Goal: Complete application form

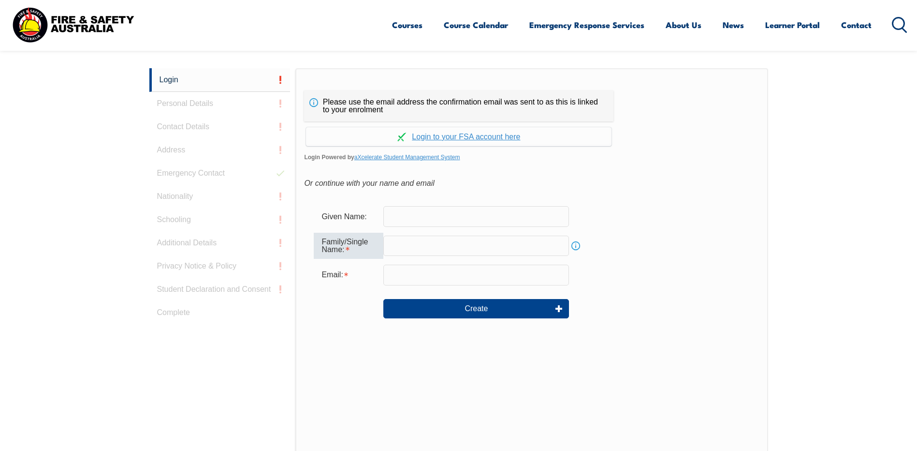
scroll to position [258, 0]
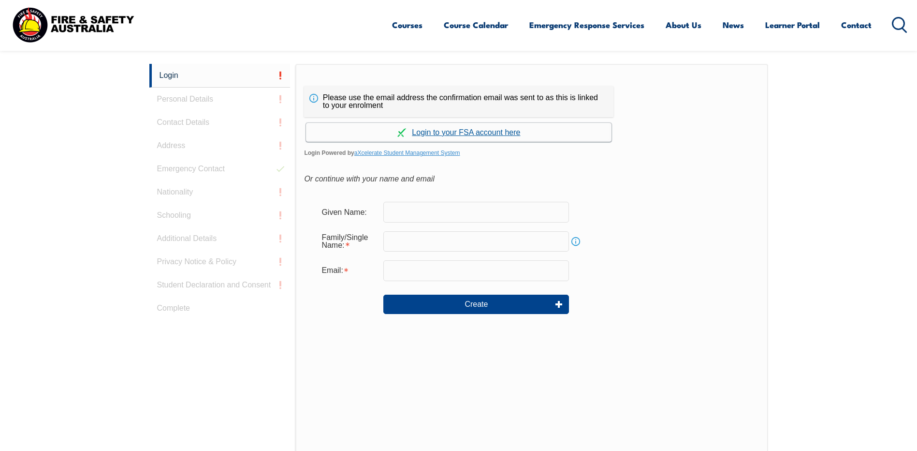
click at [458, 133] on link "Continue with aXcelerate" at bounding box center [459, 132] width 306 height 19
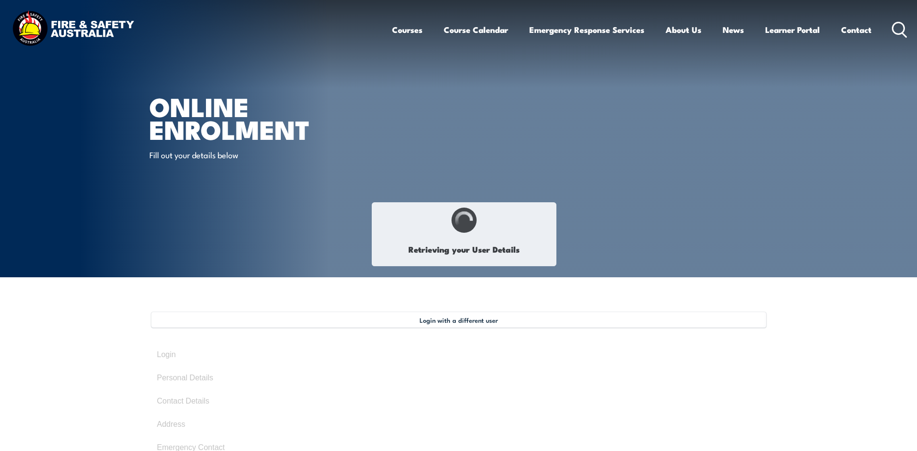
type input "Shane"
type input "Pearce"
type input "November 24, 1975"
type input "9TC8DWGFBL"
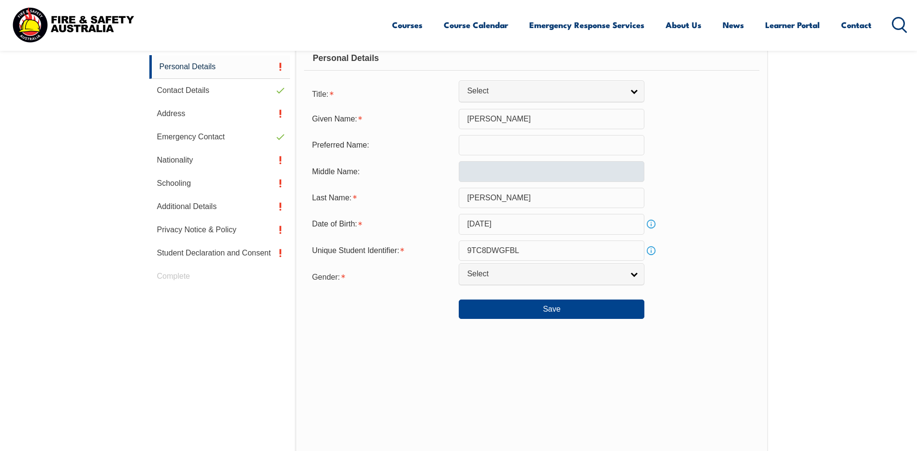
scroll to position [312, 0]
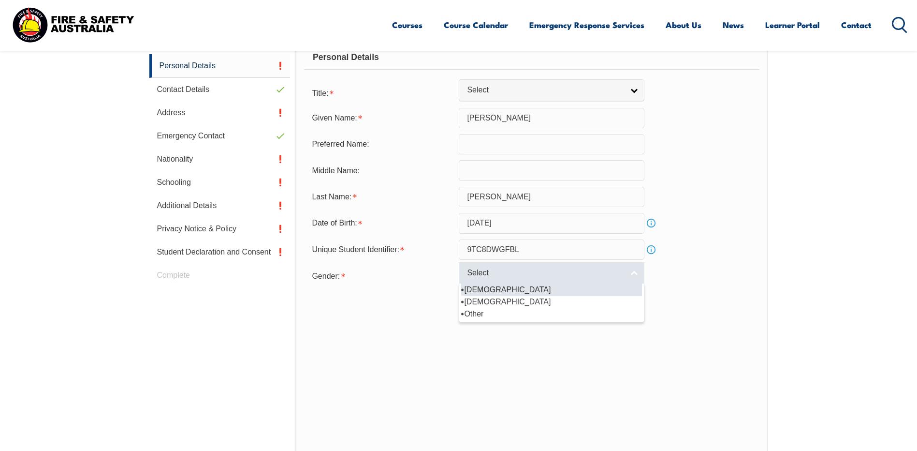
click at [633, 274] on link "Select" at bounding box center [552, 273] width 186 height 22
click at [558, 289] on li "Male" at bounding box center [551, 289] width 181 height 12
select select "M"
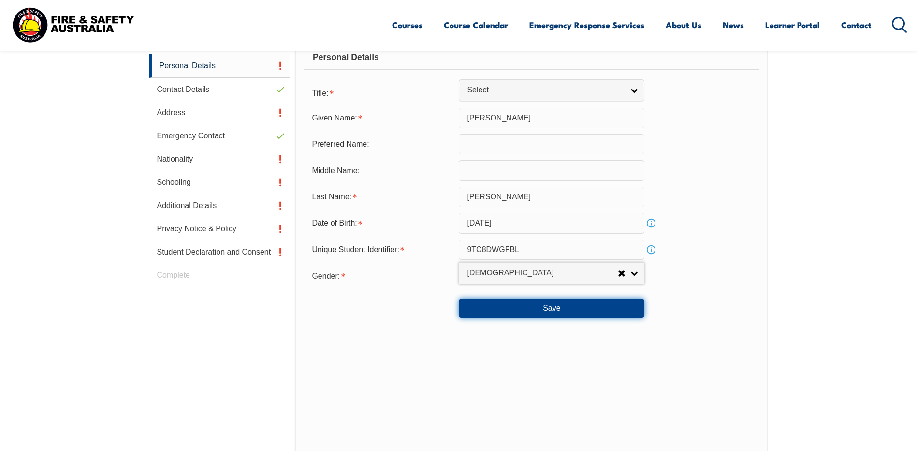
click at [524, 309] on button "Save" at bounding box center [552, 307] width 186 height 19
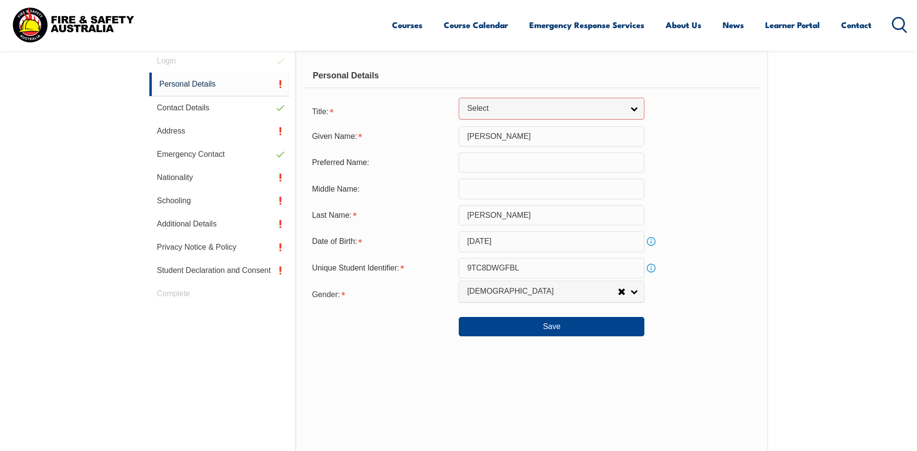
scroll to position [245, 0]
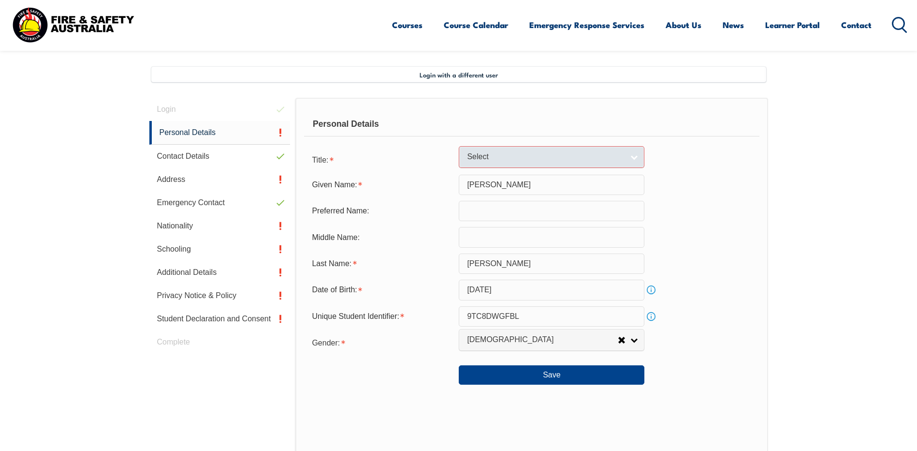
click at [636, 158] on link "Select" at bounding box center [552, 157] width 186 height 22
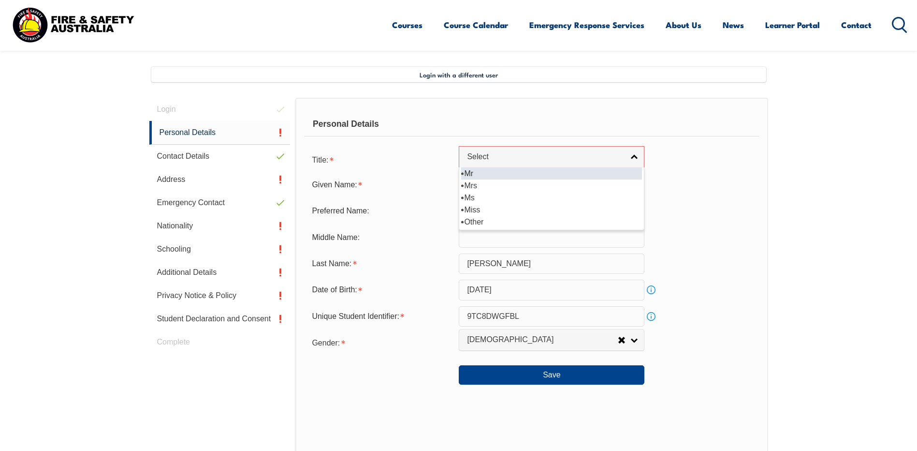
click at [502, 170] on li "Mr" at bounding box center [551, 173] width 181 height 12
select select "Mr"
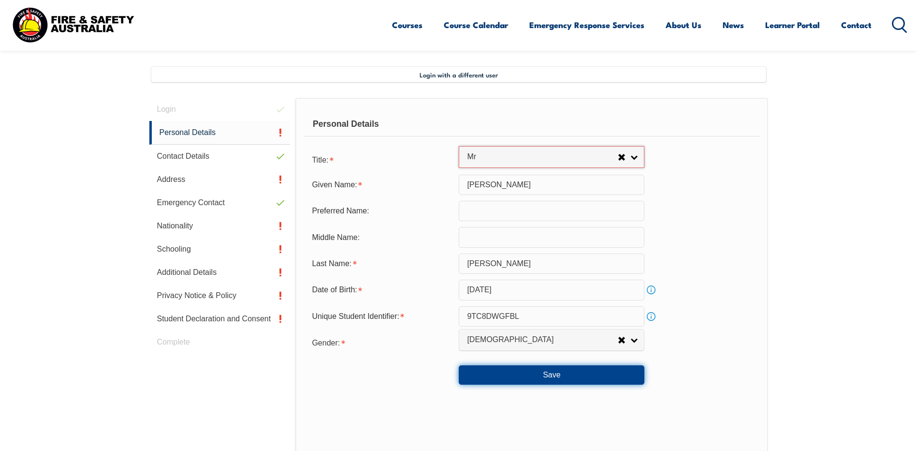
click at [525, 372] on button "Save" at bounding box center [552, 374] width 186 height 19
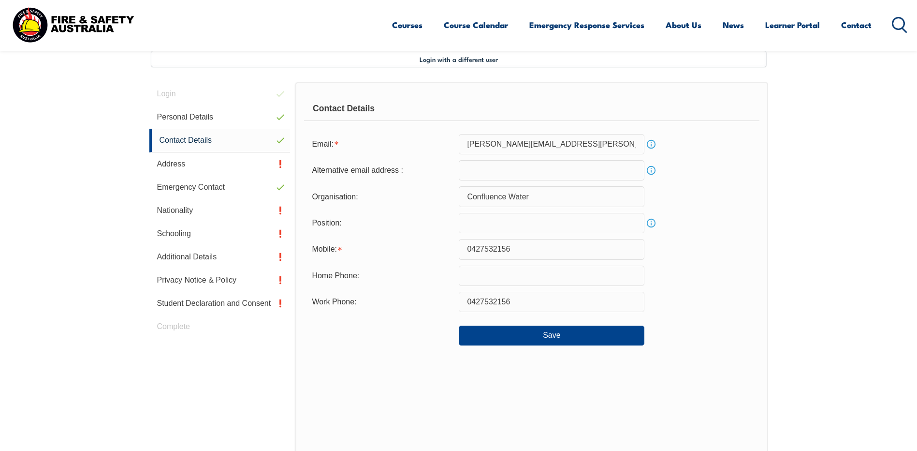
scroll to position [264, 0]
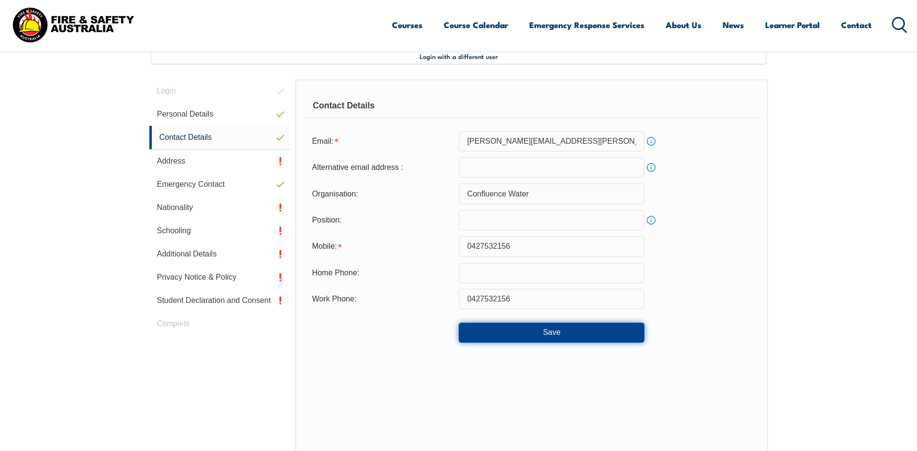
click at [514, 335] on button "Save" at bounding box center [552, 331] width 186 height 19
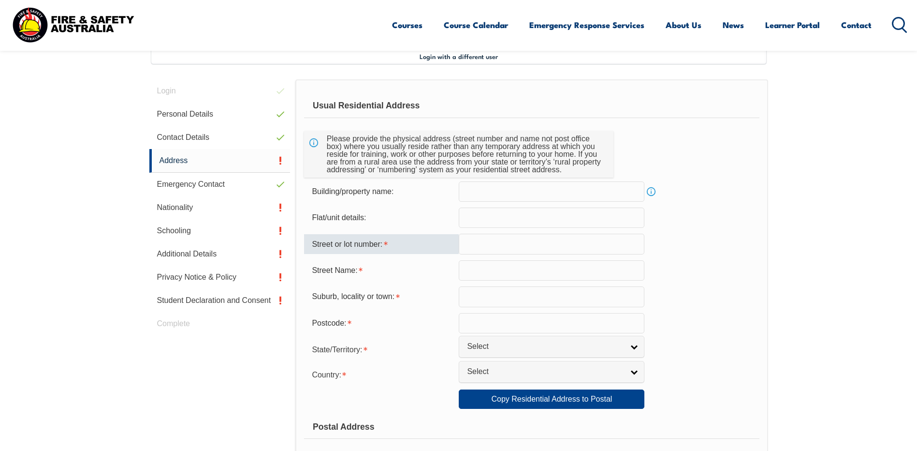
click at [471, 245] on input "text" at bounding box center [552, 244] width 186 height 20
type input "284 Reynolds Ro"
type input "Londonderry"
type input "2753"
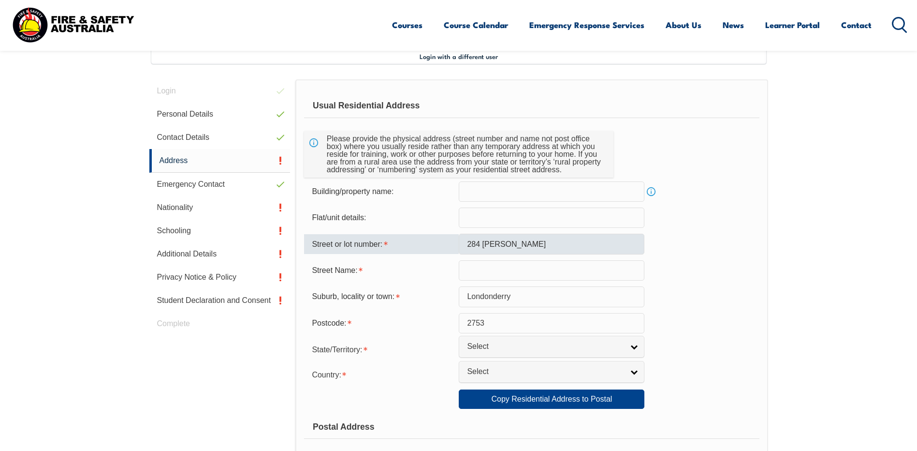
select select "NSW"
select select "1101"
click at [530, 243] on input "284 Reynolds Ro" at bounding box center [552, 244] width 186 height 20
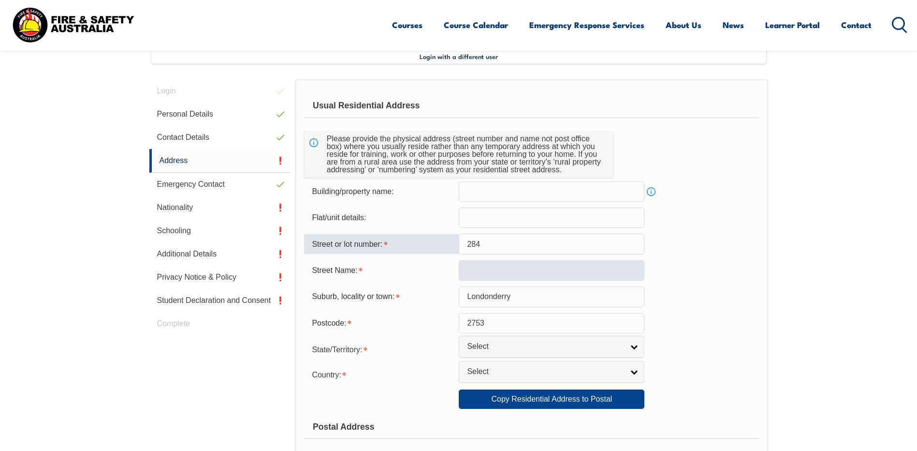
type input "284"
click at [469, 272] on input "text" at bounding box center [552, 270] width 186 height 20
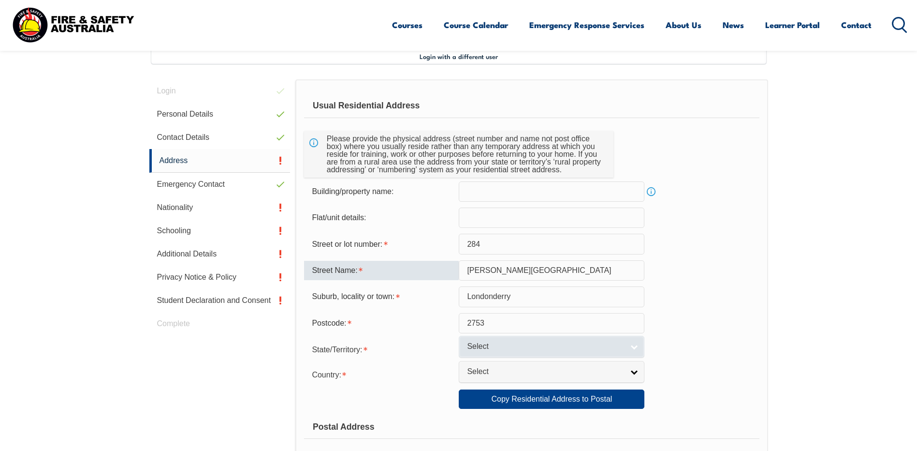
type input "Reynolds Road"
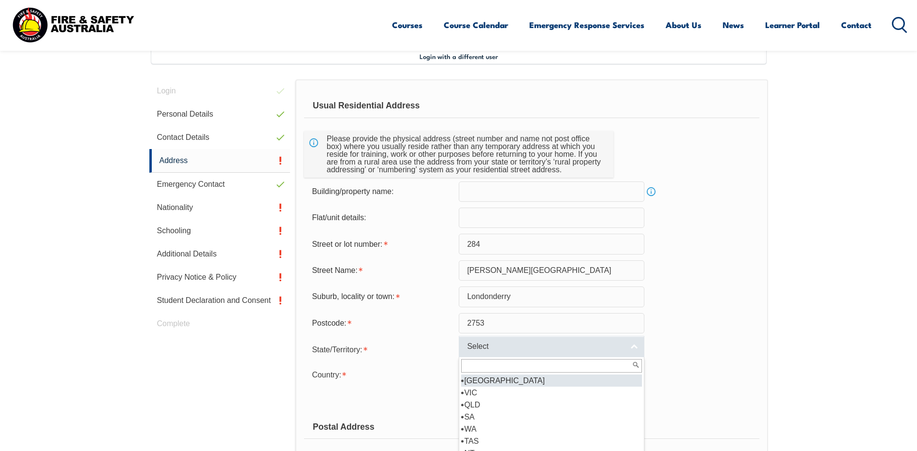
click at [498, 342] on span "Select" at bounding box center [545, 346] width 157 height 10
click at [499, 382] on li "NSW" at bounding box center [551, 380] width 181 height 12
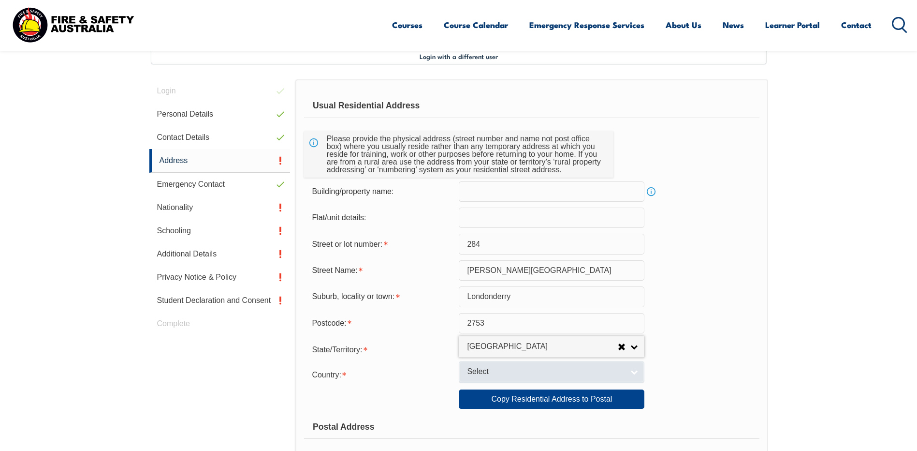
click at [511, 372] on span "Select" at bounding box center [545, 371] width 157 height 10
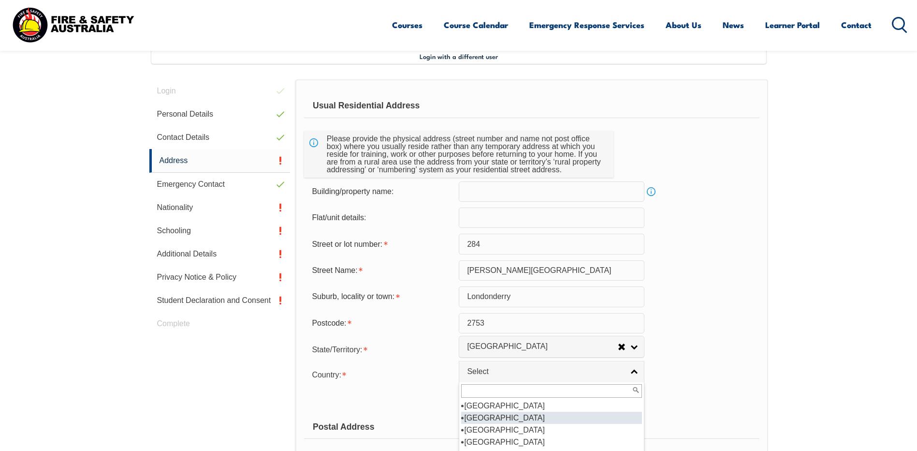
scroll to position [145, 0]
click at [510, 418] on li "Australia" at bounding box center [551, 417] width 181 height 12
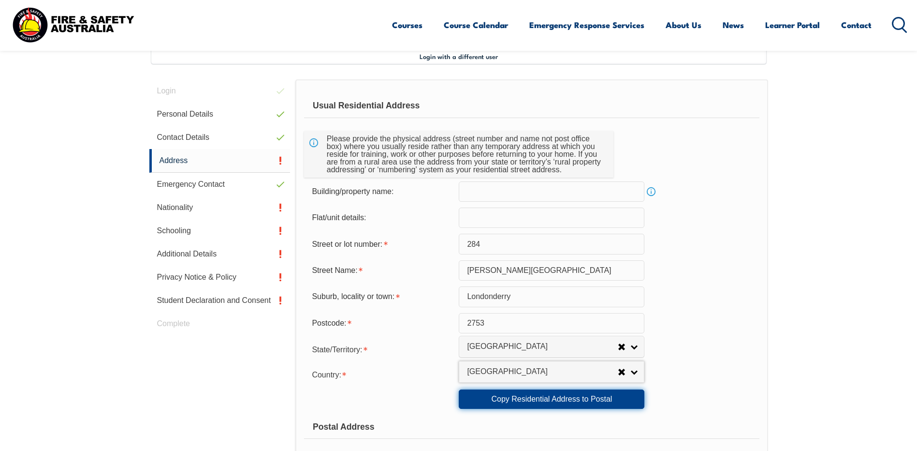
click at [530, 399] on link "Copy Residential Address to Postal" at bounding box center [552, 398] width 186 height 19
type input "284"
type input "Reynolds Road"
type input "Londonderry"
select select "NSW"
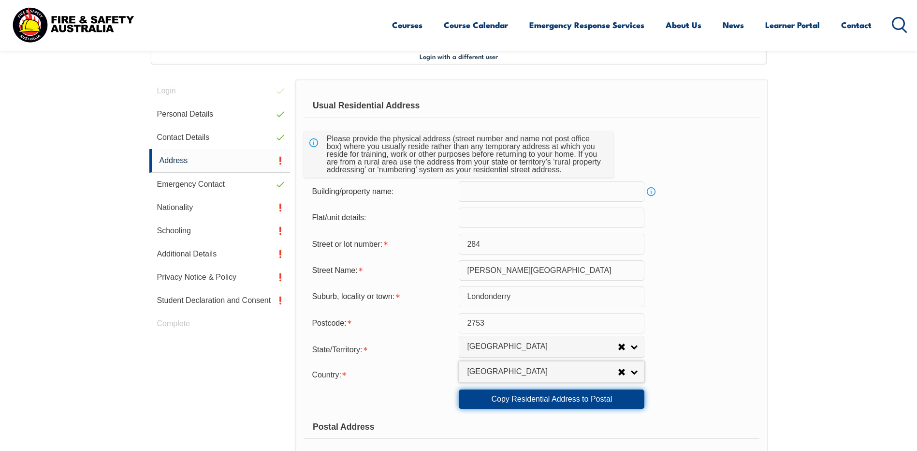
type input "2753"
select select "1101"
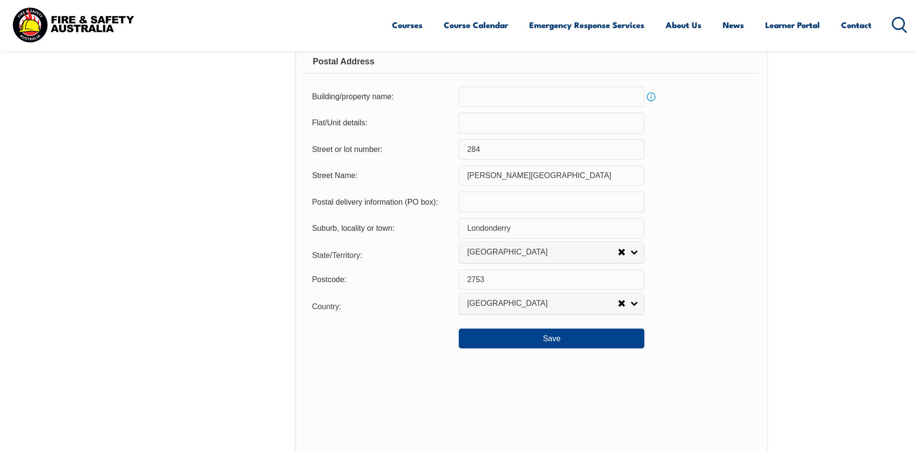
scroll to position [650, 0]
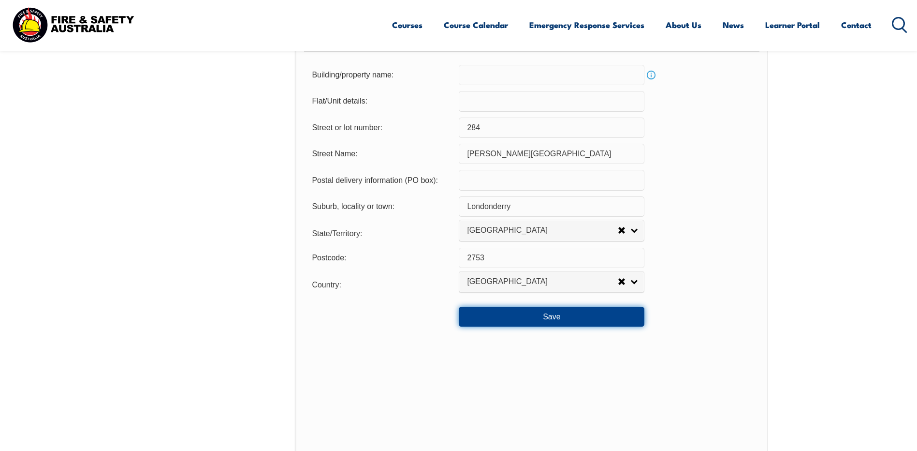
click at [513, 316] on button "Save" at bounding box center [552, 316] width 186 height 19
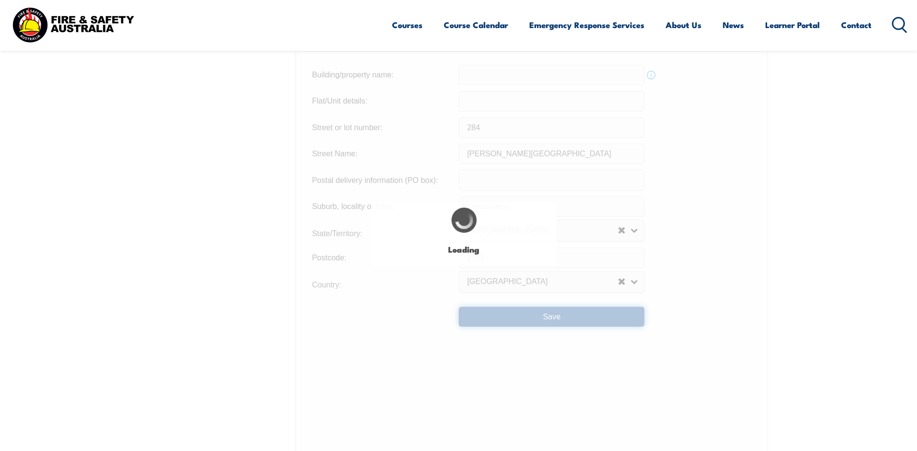
type input "284"
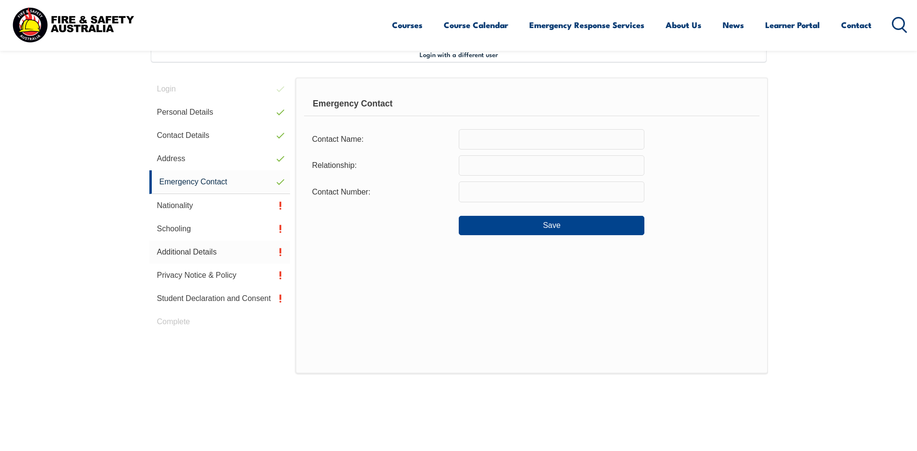
scroll to position [264, 0]
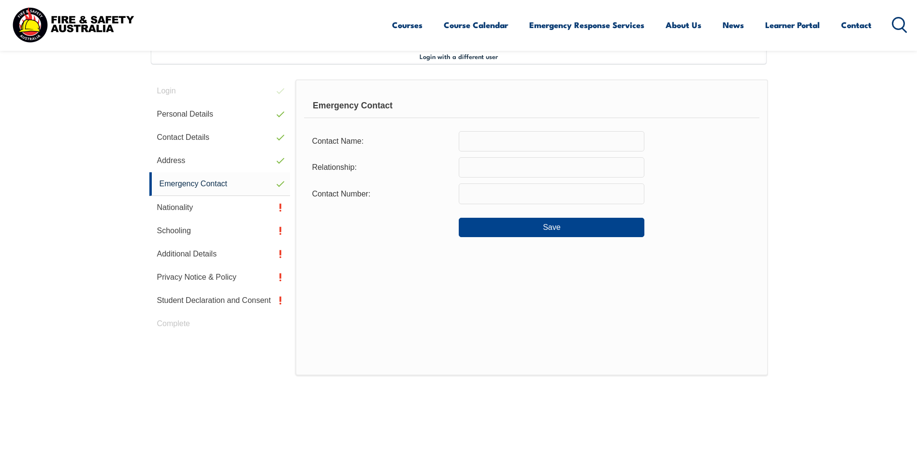
click at [490, 141] on input "text" at bounding box center [552, 141] width 186 height 20
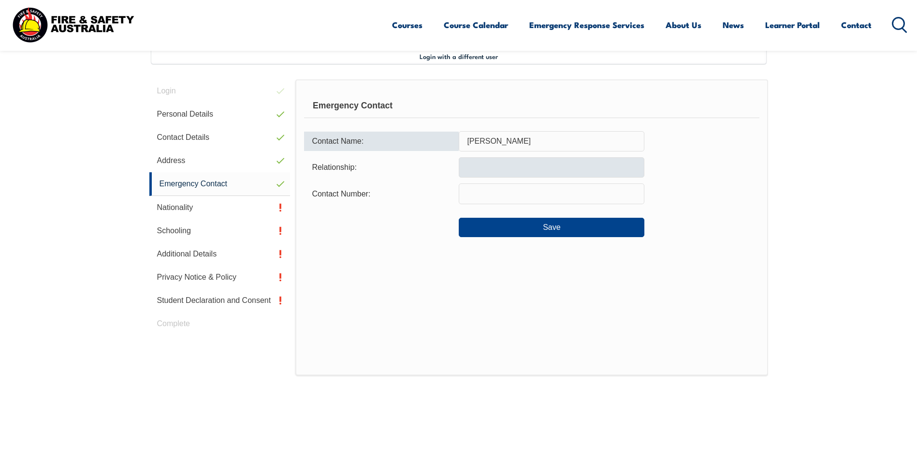
type input "Melissa Freeland"
click at [489, 169] on input "text" at bounding box center [552, 167] width 186 height 20
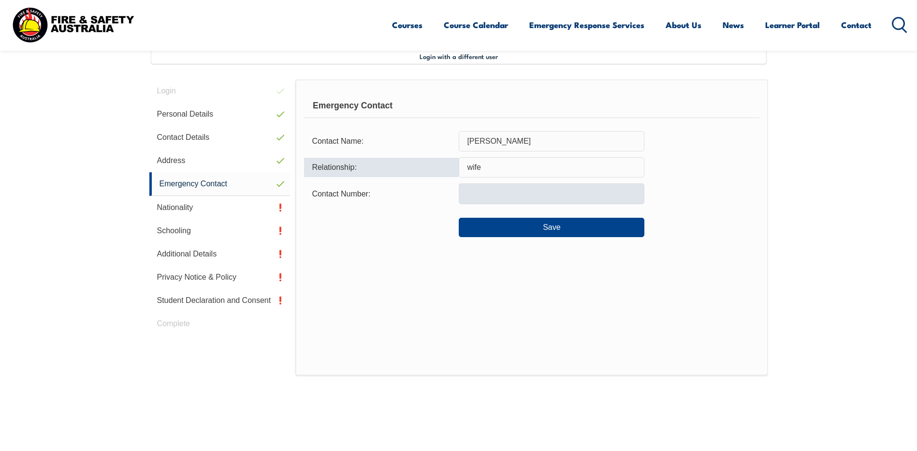
type input "wife"
click at [487, 194] on input "text" at bounding box center [552, 193] width 186 height 20
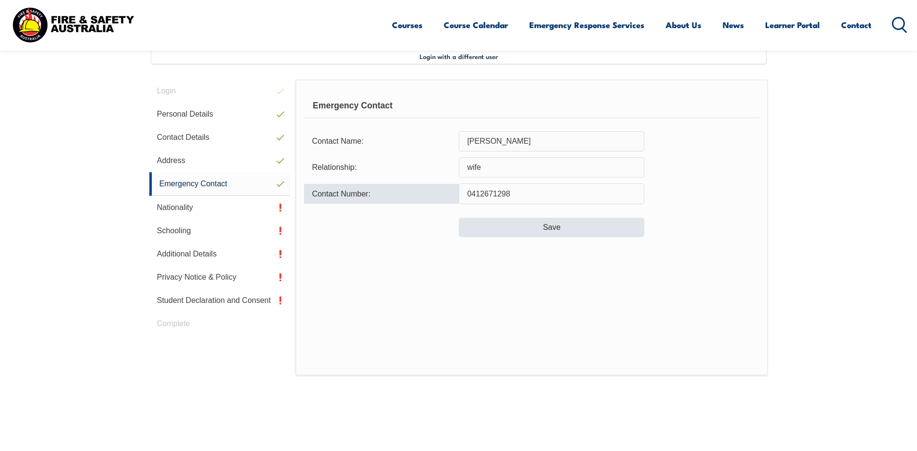
type input "0412671298"
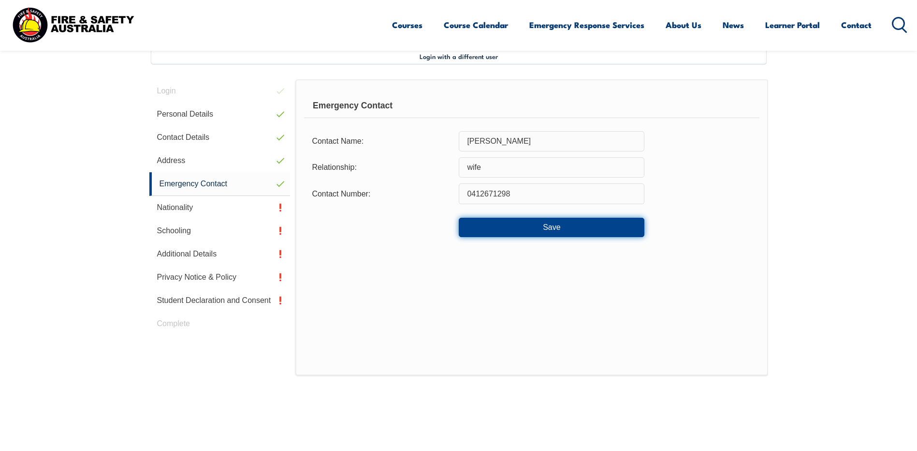
click at [530, 233] on button "Save" at bounding box center [552, 227] width 186 height 19
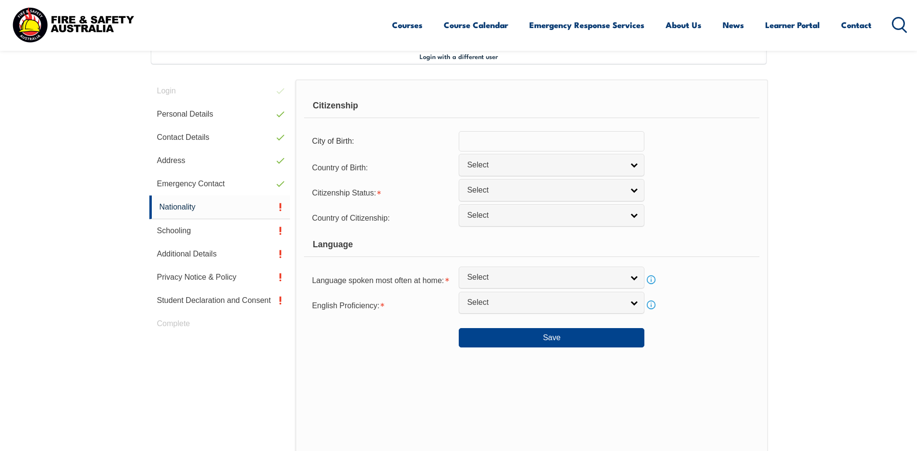
click at [514, 145] on input "text" at bounding box center [552, 141] width 186 height 20
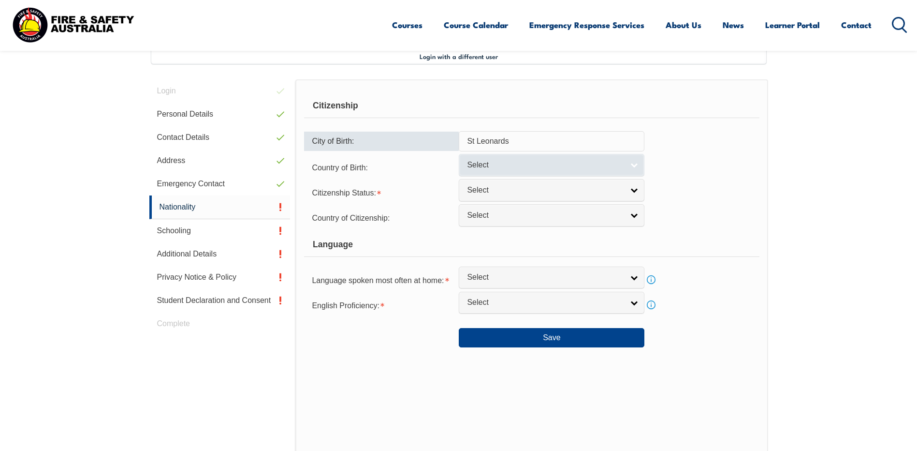
type input "St Leonards"
click at [635, 166] on link "Select" at bounding box center [552, 165] width 186 height 22
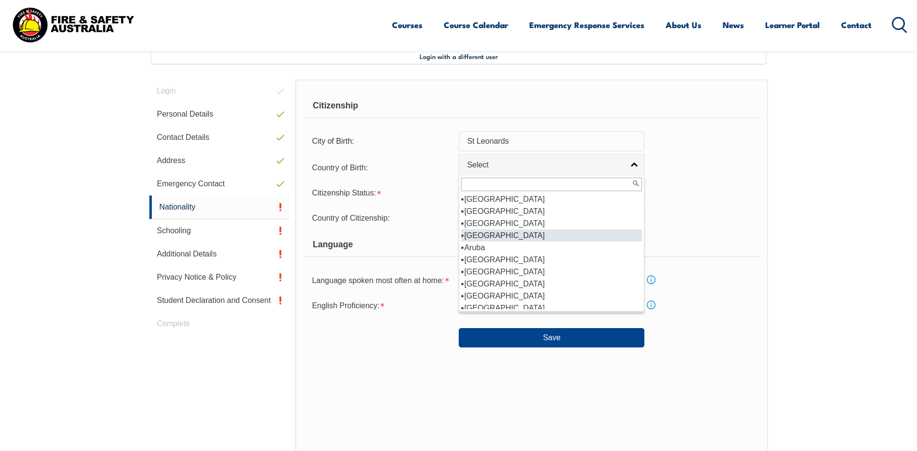
scroll to position [145, 0]
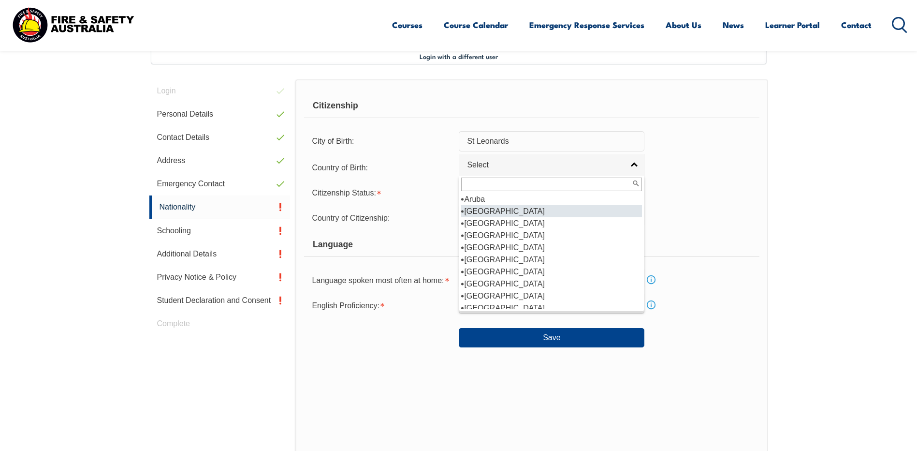
click at [523, 215] on li "Australia" at bounding box center [551, 211] width 181 height 12
select select "1101"
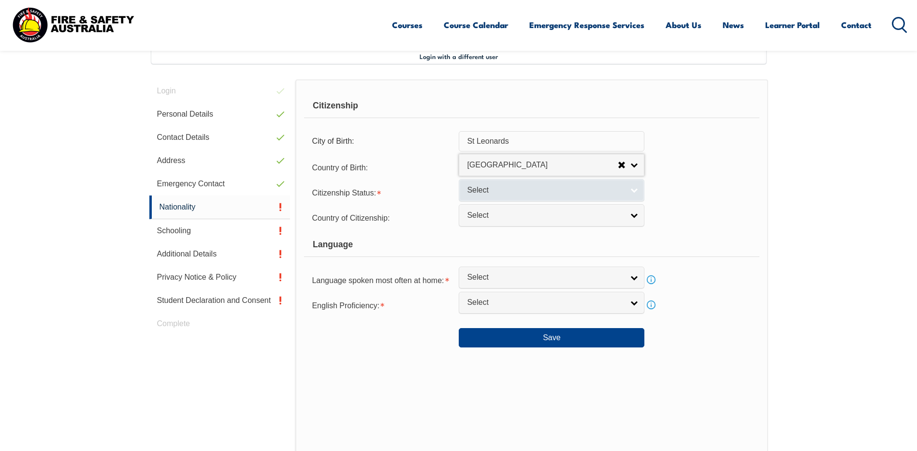
click at [503, 189] on span "Select" at bounding box center [545, 190] width 157 height 10
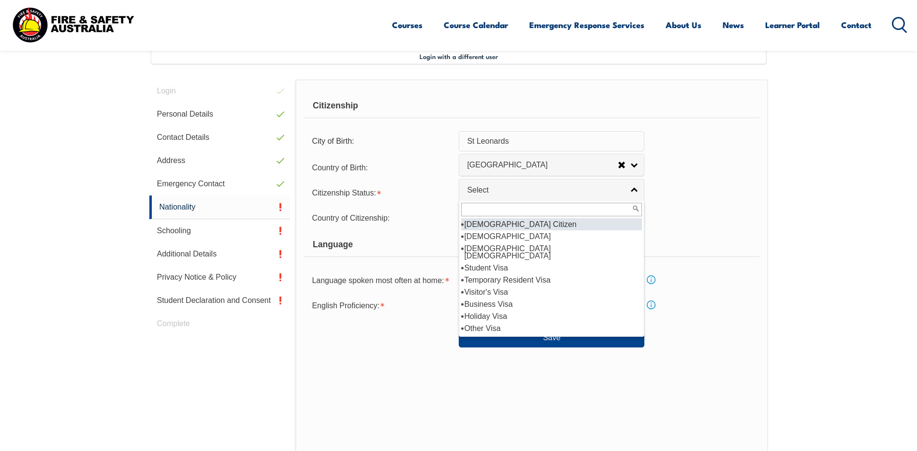
click at [515, 224] on li "Australian Citizen" at bounding box center [551, 224] width 181 height 12
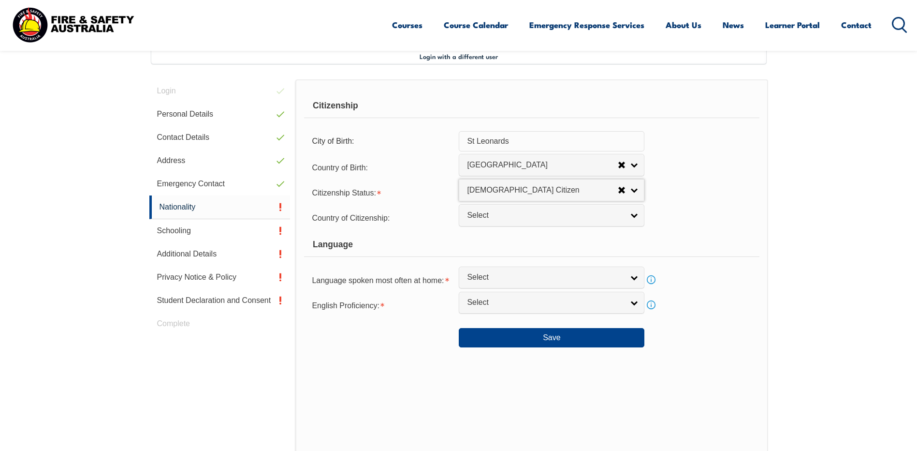
select select "1"
click at [521, 215] on span "Select" at bounding box center [545, 215] width 157 height 10
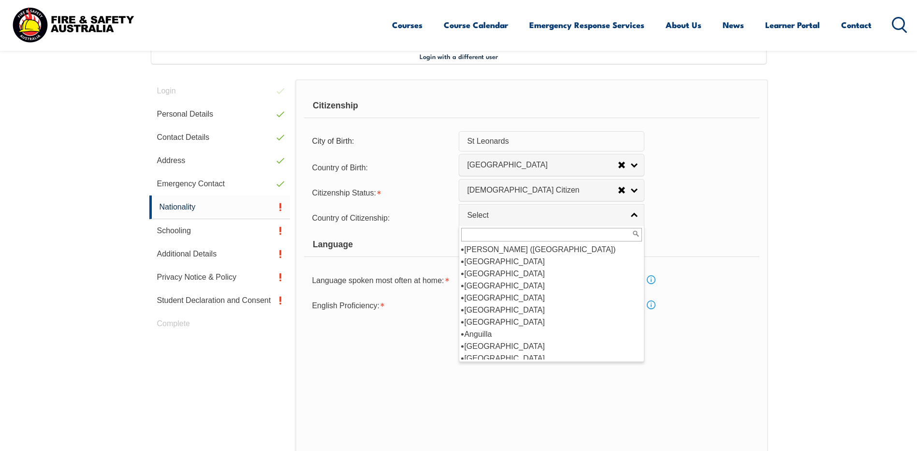
scroll to position [97, 0]
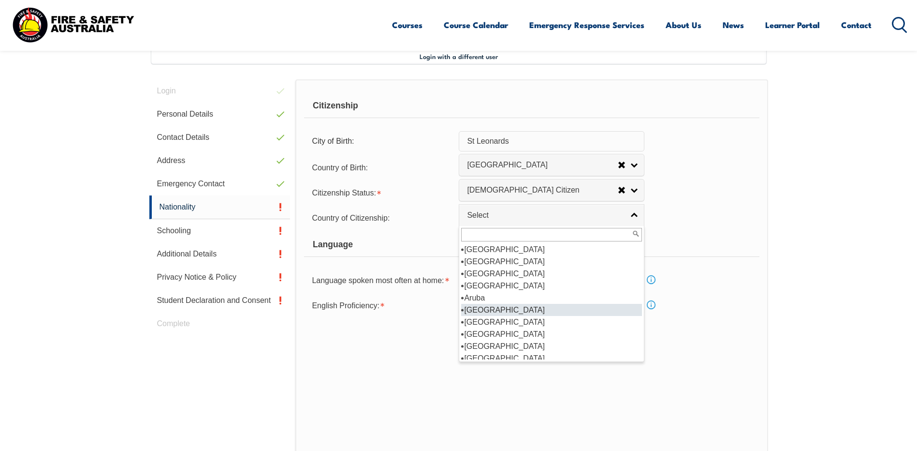
click at [509, 312] on li "Australia" at bounding box center [551, 310] width 181 height 12
select select "1101"
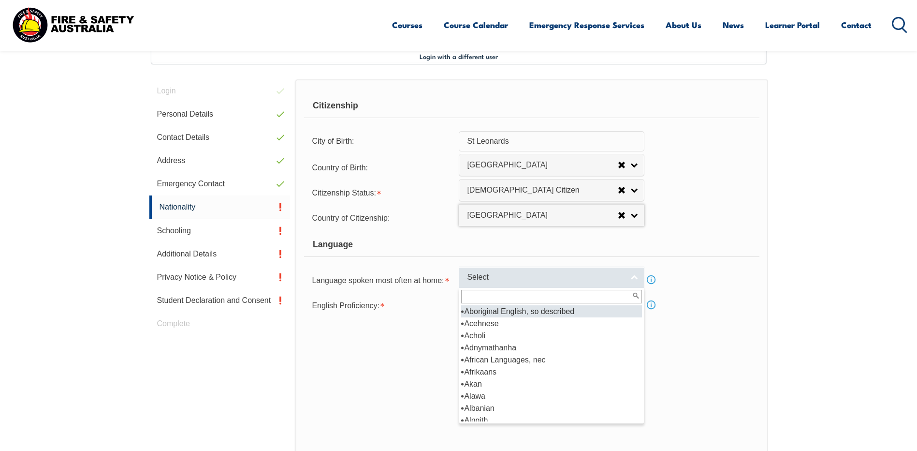
click at [636, 278] on link "Select" at bounding box center [552, 277] width 186 height 22
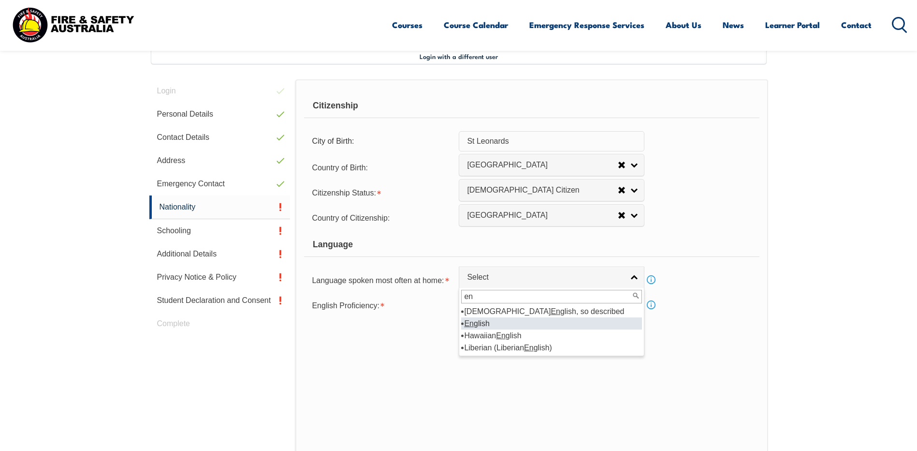
type input "en"
click at [531, 320] on li "En glish" at bounding box center [551, 323] width 181 height 12
select select "1201"
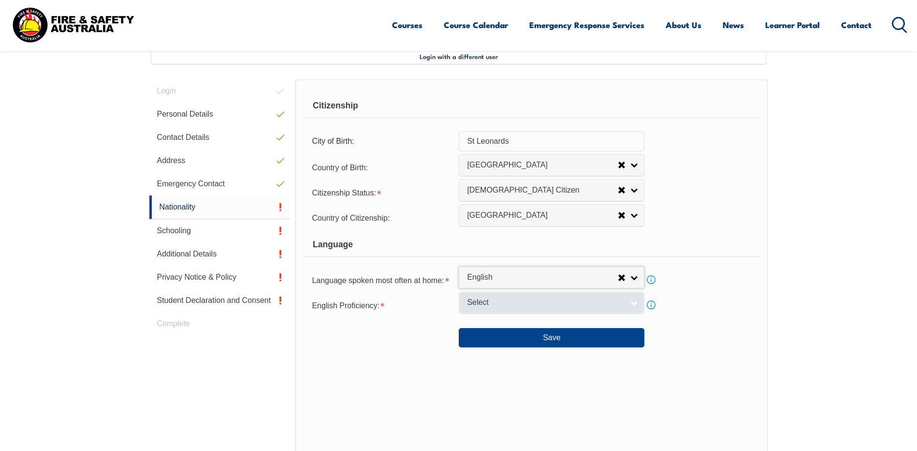
click at [517, 299] on span "Select" at bounding box center [545, 302] width 157 height 10
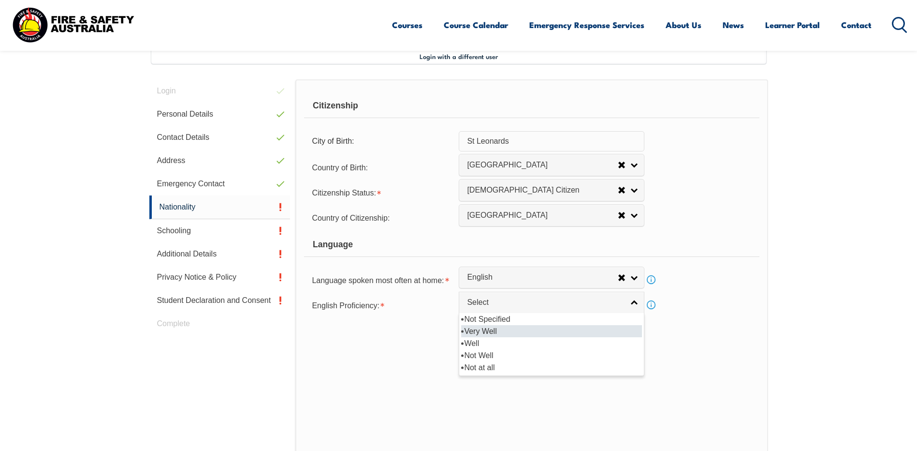
click at [520, 330] on li "Very Well" at bounding box center [551, 331] width 181 height 12
select select "1"
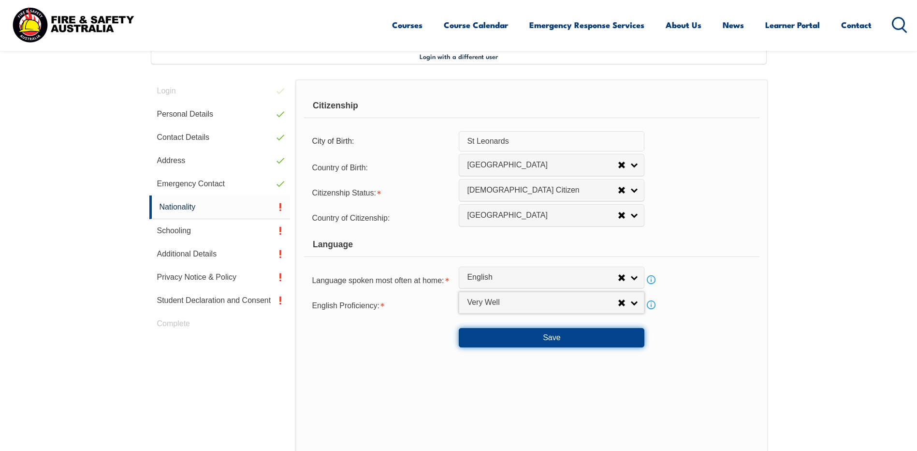
click at [536, 337] on button "Save" at bounding box center [552, 337] width 186 height 19
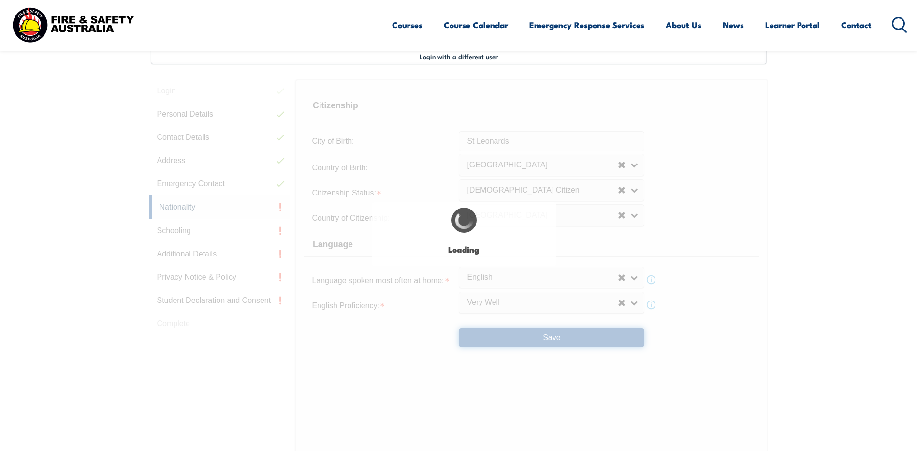
type input "St Leonards"
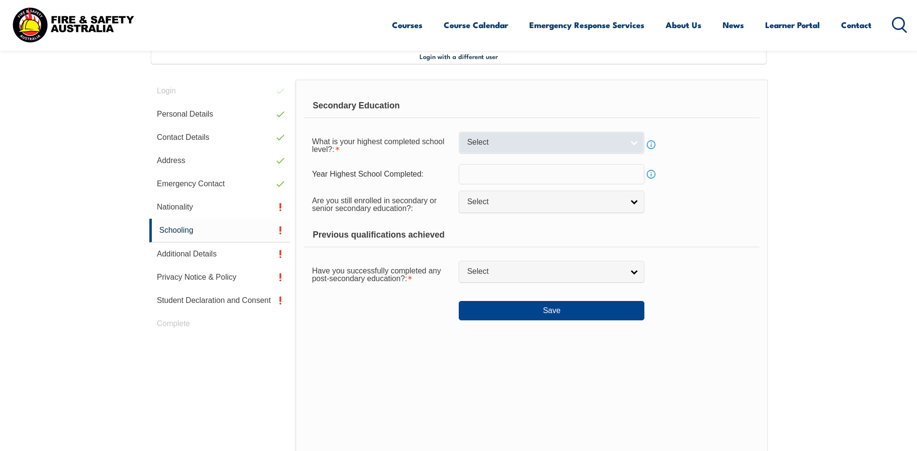
click at [549, 141] on span "Select" at bounding box center [545, 142] width 157 height 10
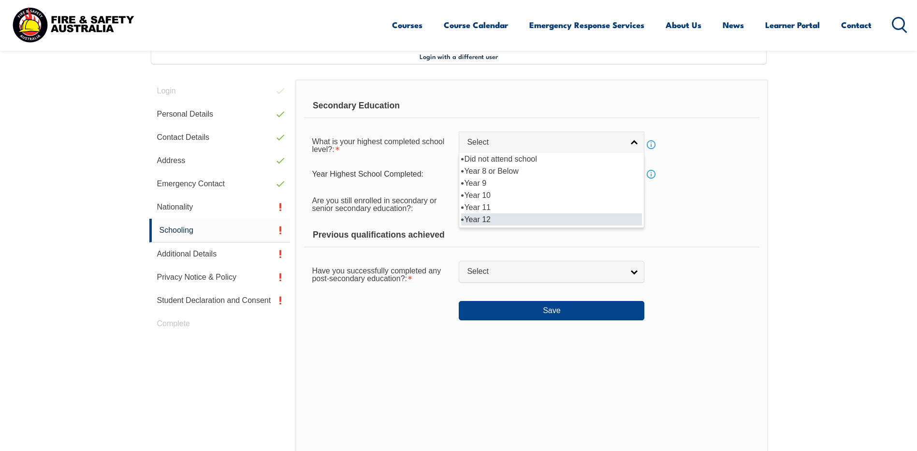
click at [531, 221] on li "Year 12" at bounding box center [551, 219] width 181 height 12
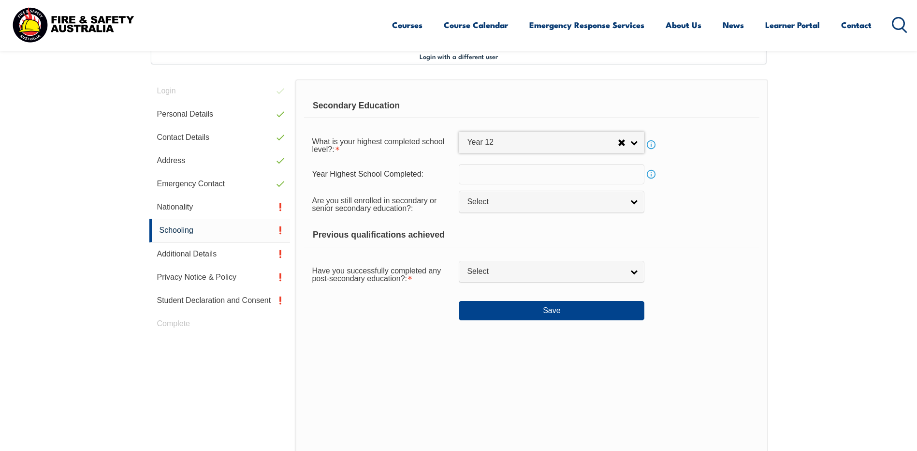
select select "12"
click at [500, 175] on input "text" at bounding box center [552, 174] width 186 height 20
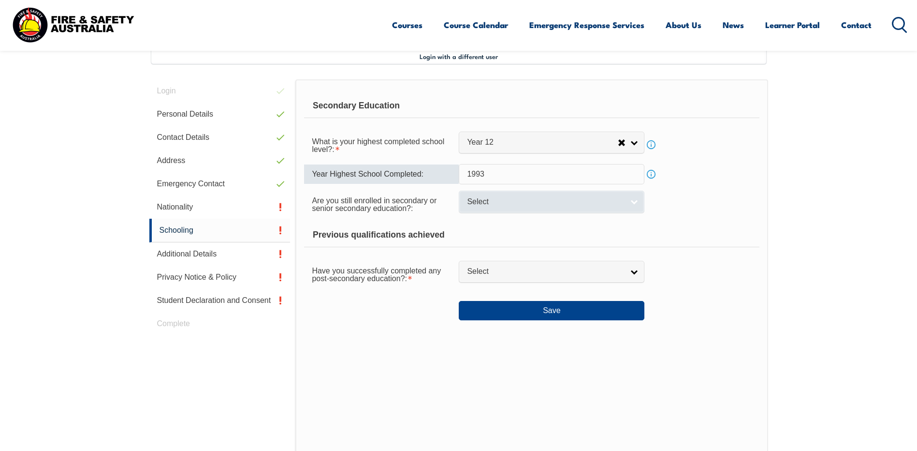
type input "1993"
click at [635, 203] on link "Select" at bounding box center [552, 201] width 186 height 22
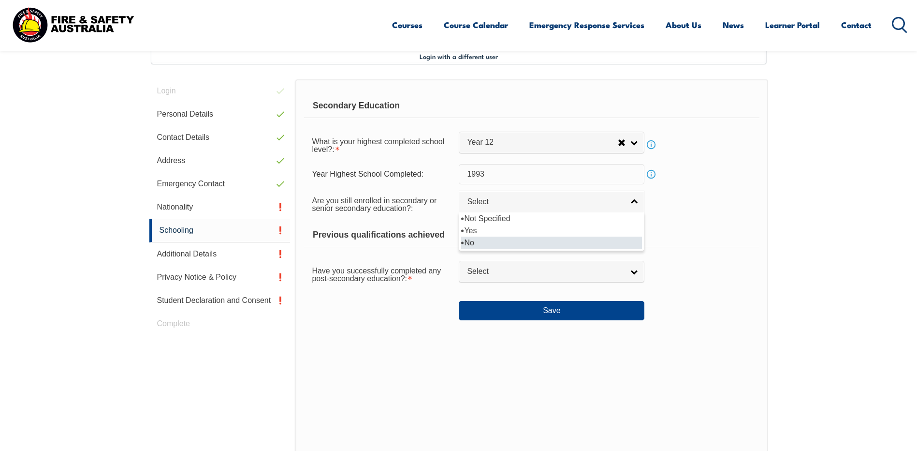
click at [563, 240] on li "No" at bounding box center [551, 242] width 181 height 12
select select "false"
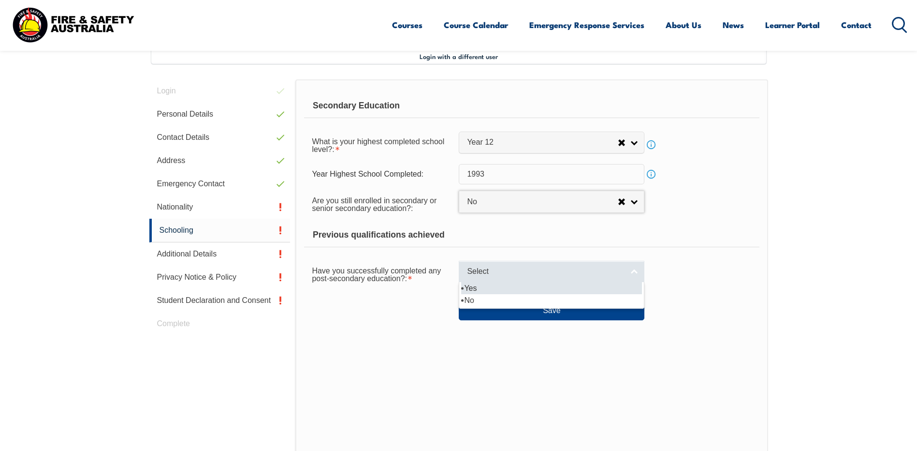
click at [634, 270] on link "Select" at bounding box center [552, 272] width 186 height 22
click at [571, 285] on li "Yes" at bounding box center [551, 288] width 181 height 12
select select "true"
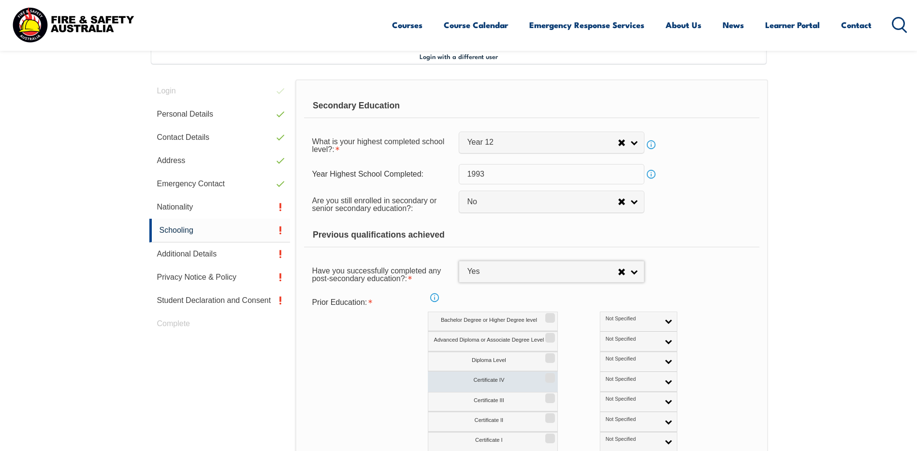
click at [503, 378] on label "Certificate IV" at bounding box center [493, 381] width 130 height 20
click at [546, 375] on input "Certificate IV" at bounding box center [549, 374] width 6 height 1
checkbox input "true"
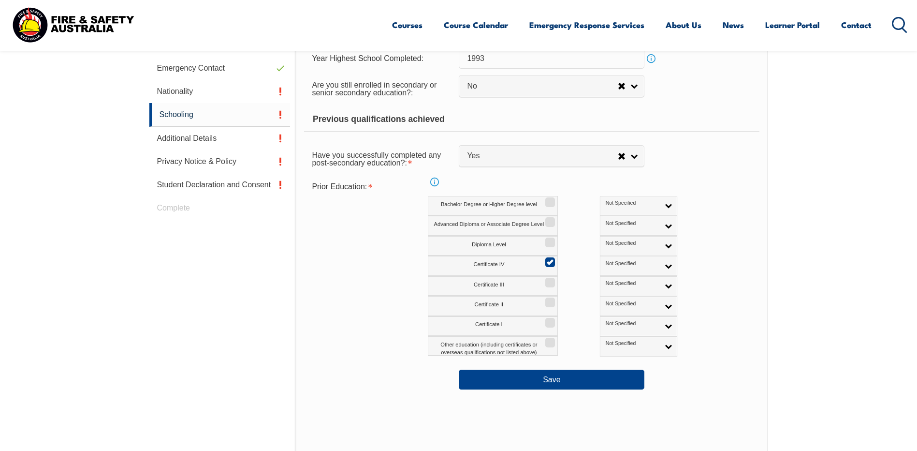
scroll to position [409, 0]
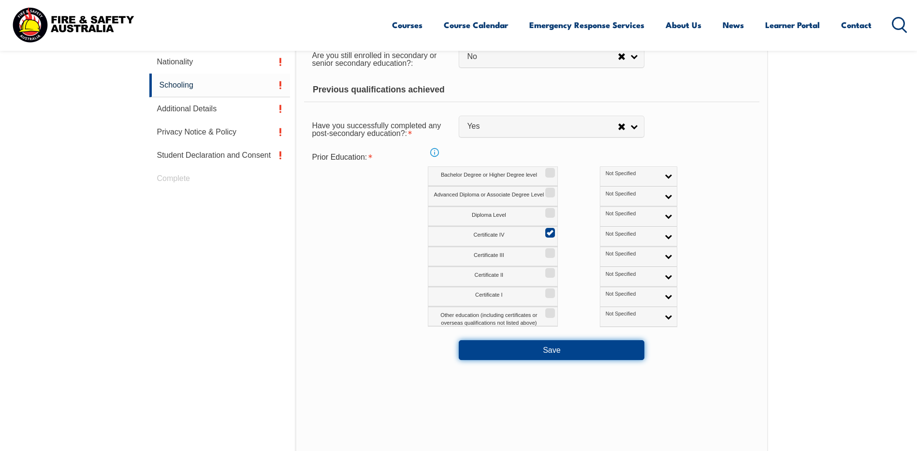
click at [555, 351] on button "Save" at bounding box center [552, 349] width 186 height 19
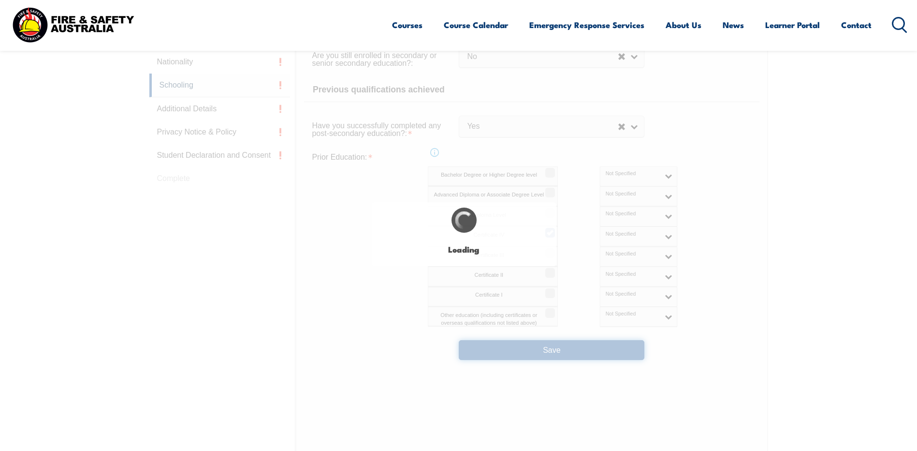
select select
select select "false"
select select "true"
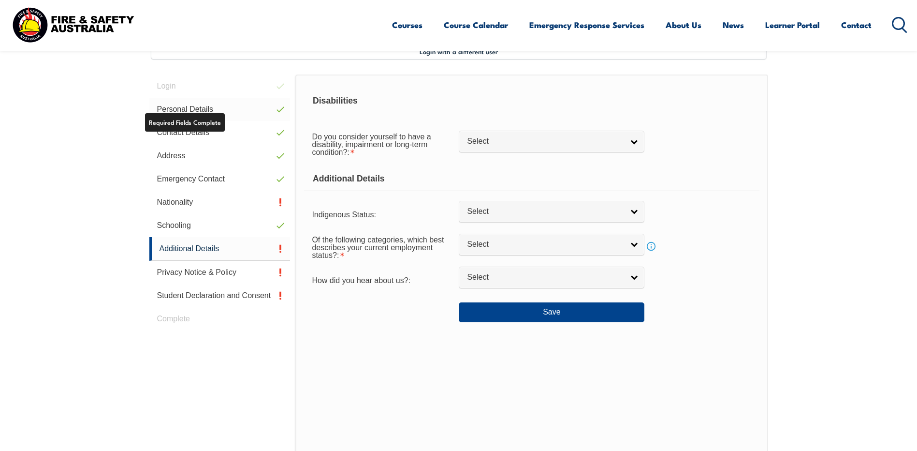
scroll to position [264, 0]
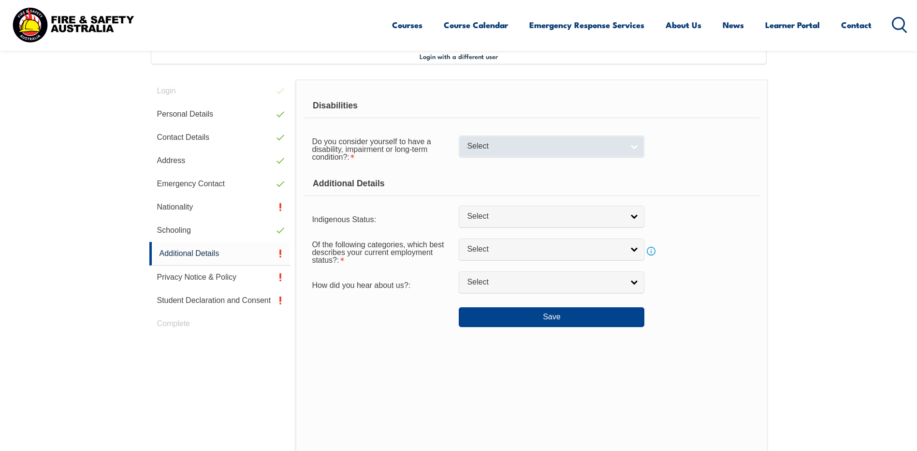
click at [638, 145] on link "Select" at bounding box center [552, 146] width 186 height 22
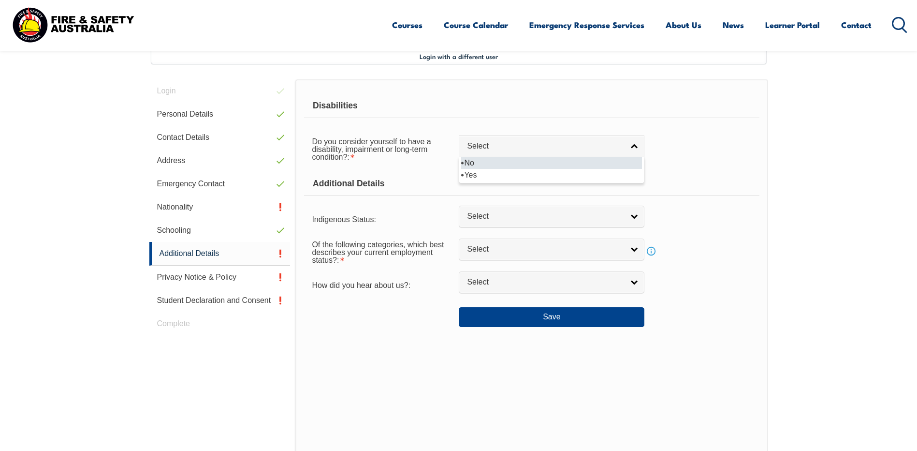
click at [610, 164] on li "No" at bounding box center [551, 163] width 181 height 12
select select "false"
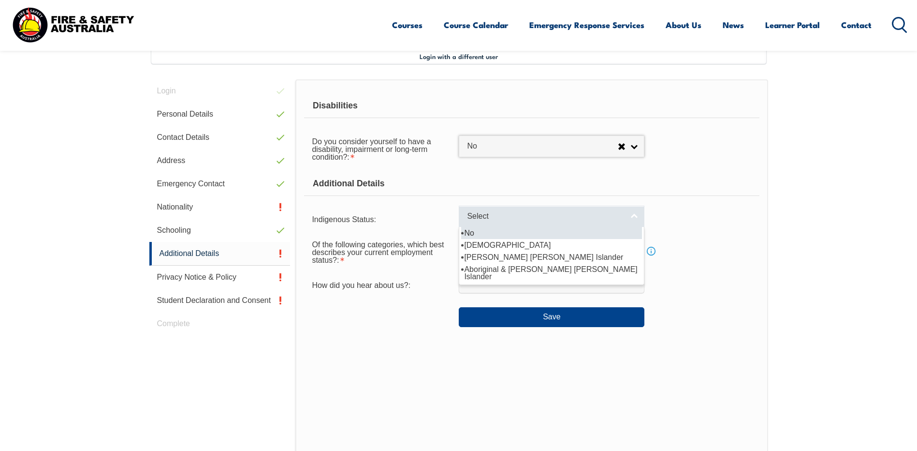
click at [636, 216] on link "Select" at bounding box center [552, 216] width 186 height 22
click at [605, 232] on li "No" at bounding box center [551, 233] width 181 height 12
select select "4"
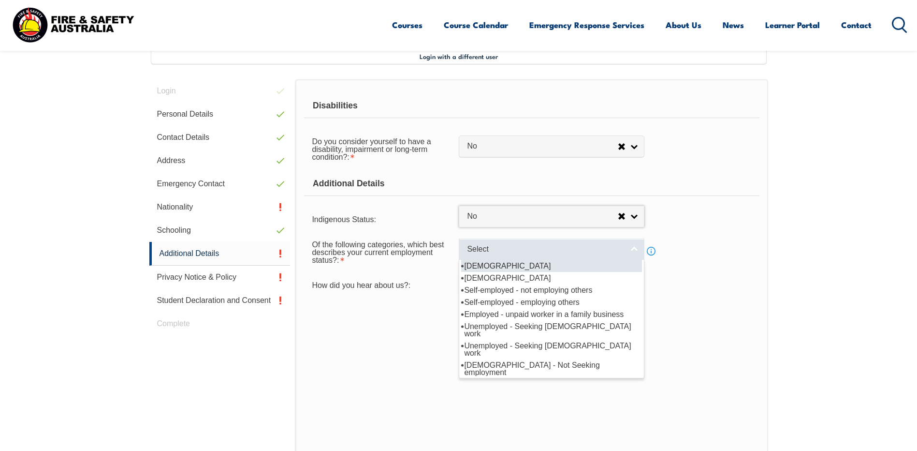
click at [632, 250] on link "Select" at bounding box center [552, 249] width 186 height 22
click at [592, 267] on li "Full-time employee" at bounding box center [551, 266] width 181 height 12
select select "1"
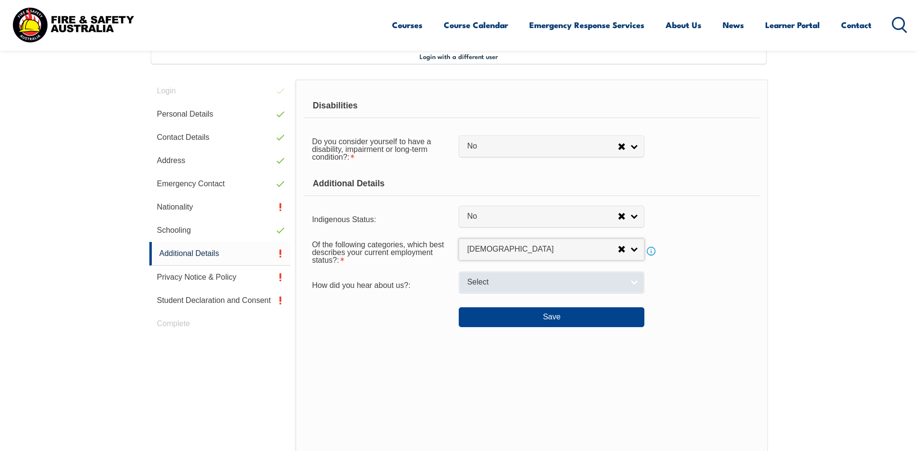
click at [635, 279] on link "Select" at bounding box center [552, 282] width 186 height 22
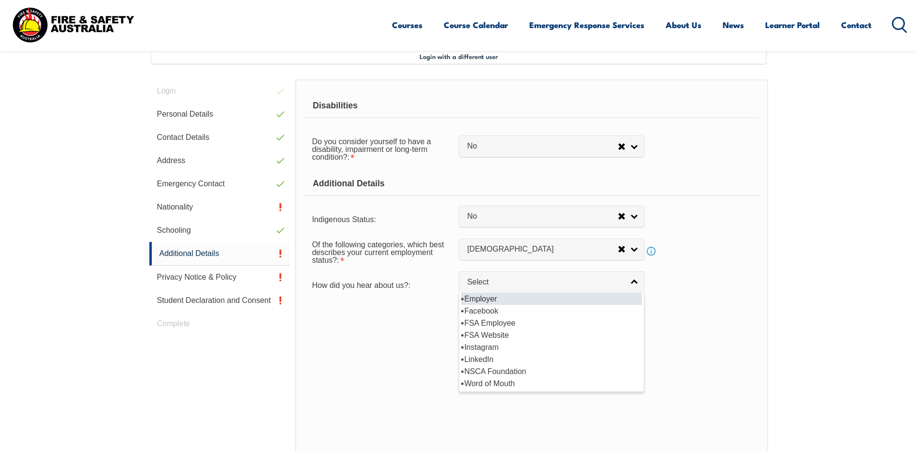
click at [546, 300] on li "Employer" at bounding box center [551, 299] width 181 height 12
select select "8019"
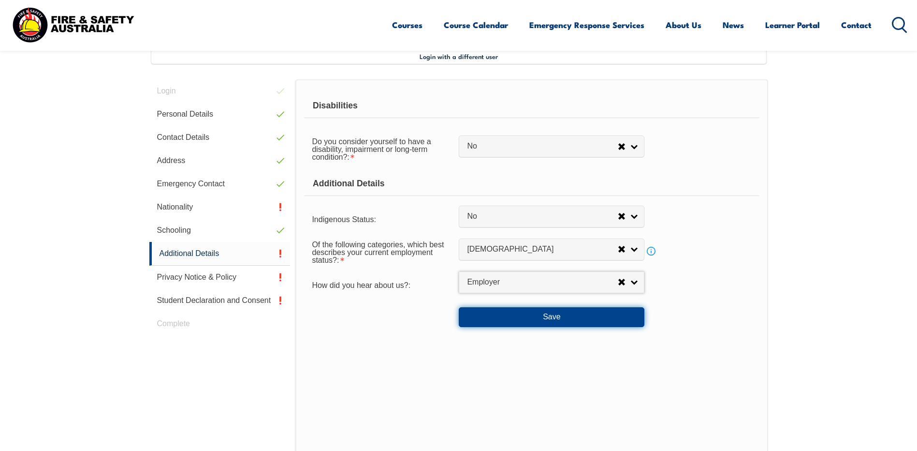
click at [537, 314] on button "Save" at bounding box center [552, 316] width 186 height 19
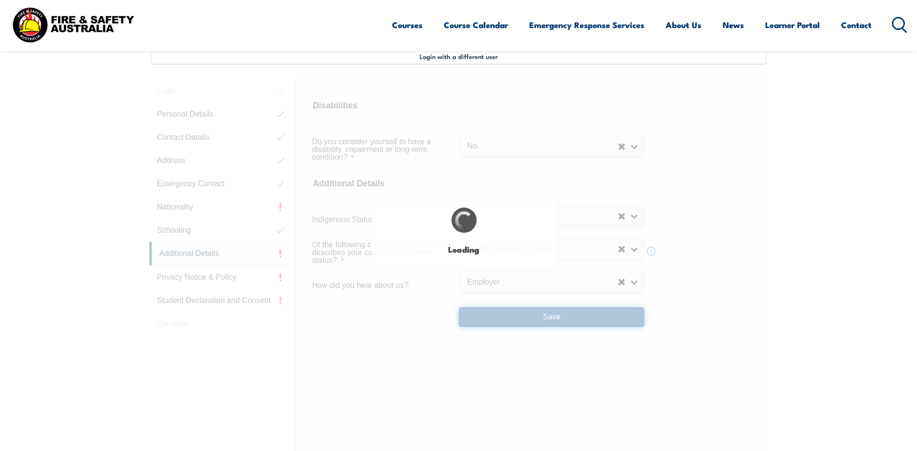
select select "false"
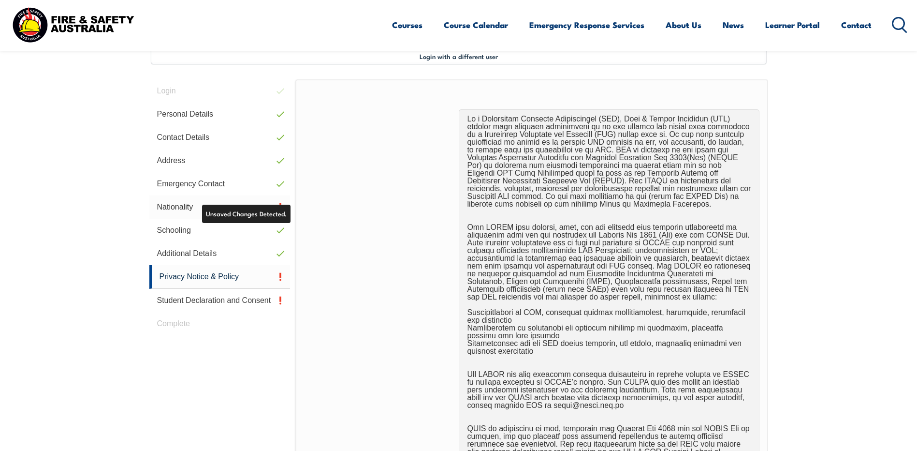
click at [182, 205] on link "Nationality" at bounding box center [219, 206] width 141 height 23
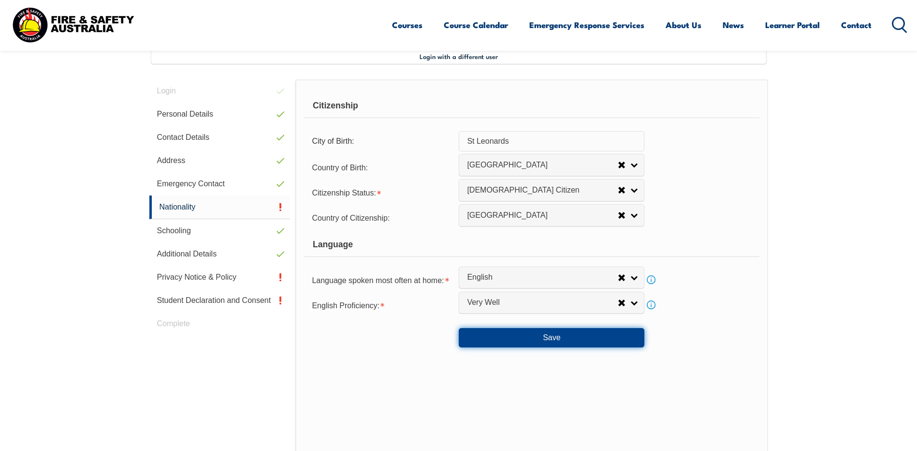
click at [521, 337] on button "Save" at bounding box center [552, 337] width 186 height 19
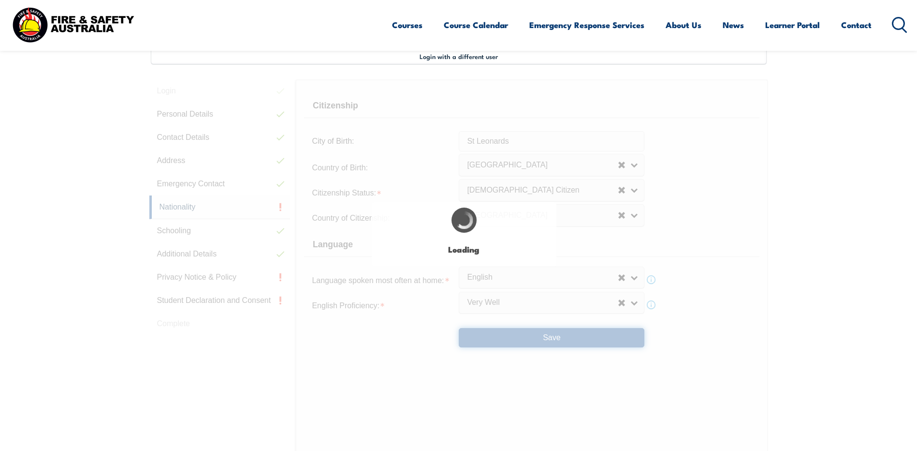
select select "false"
select select "true"
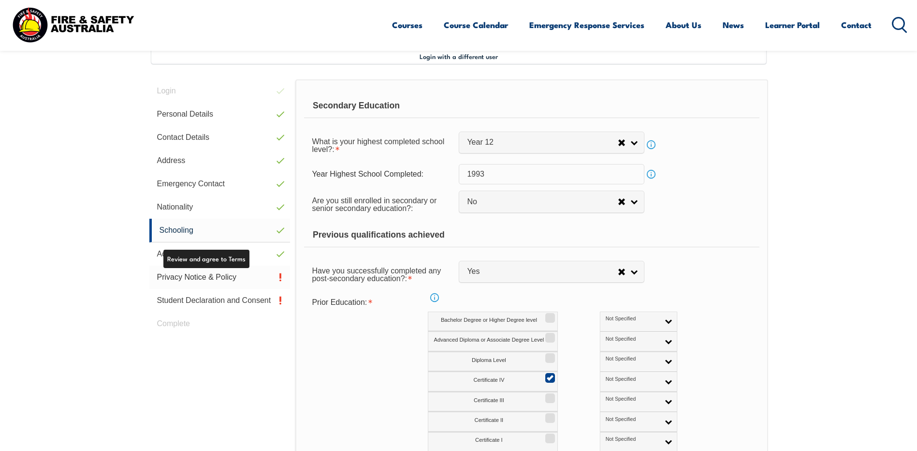
click at [228, 275] on link "Privacy Notice & Policy" at bounding box center [219, 276] width 141 height 23
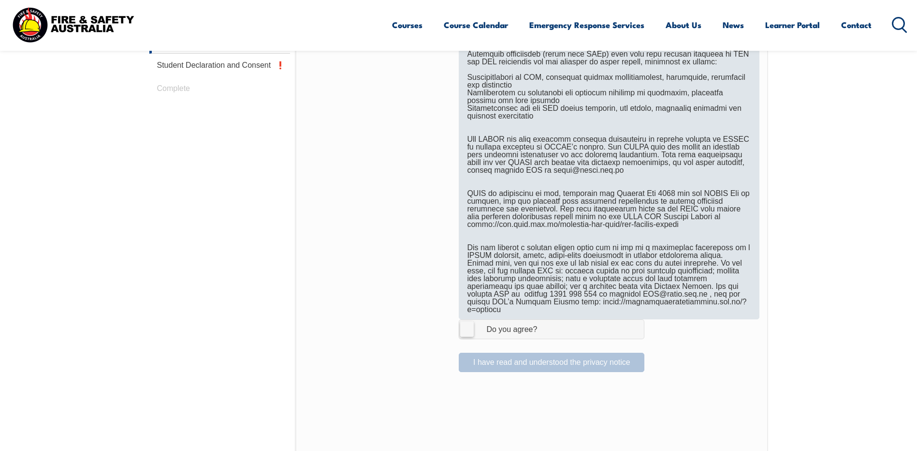
scroll to position [505, 0]
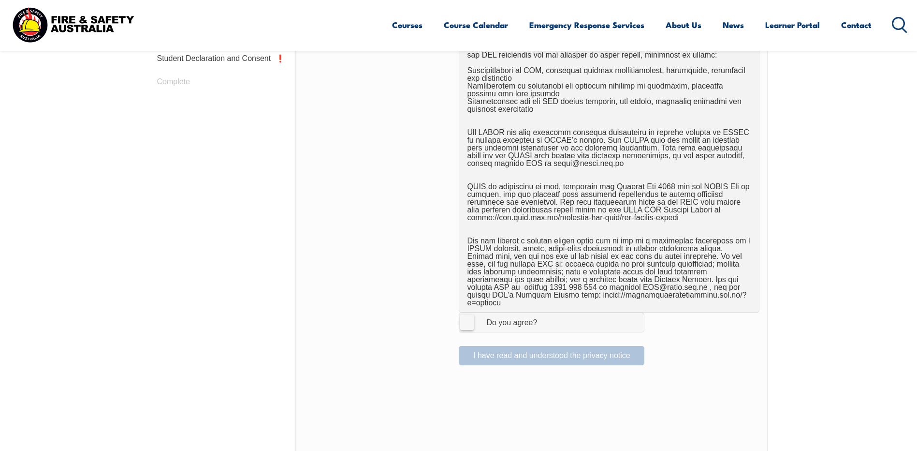
click at [465, 312] on label "I Agree Do you agree?" at bounding box center [552, 321] width 186 height 19
click at [545, 313] on input "I Agree Do you agree?" at bounding box center [553, 322] width 16 height 18
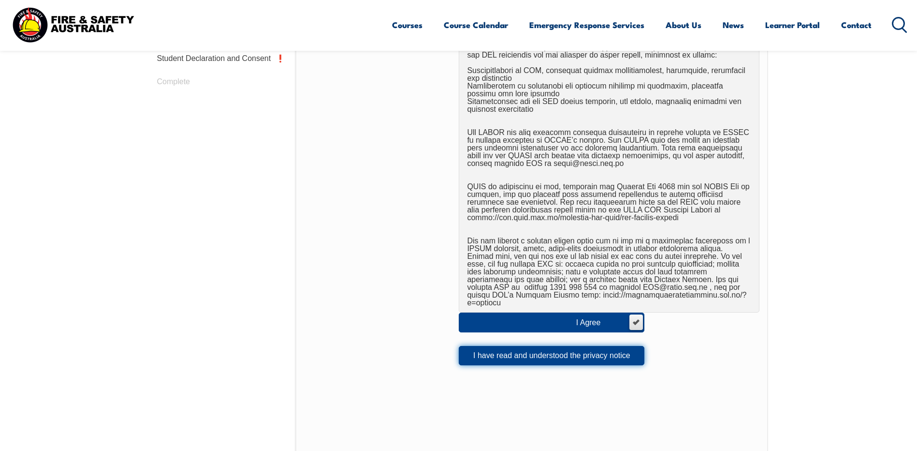
click at [521, 351] on button "I have read and understood the privacy notice" at bounding box center [552, 355] width 186 height 19
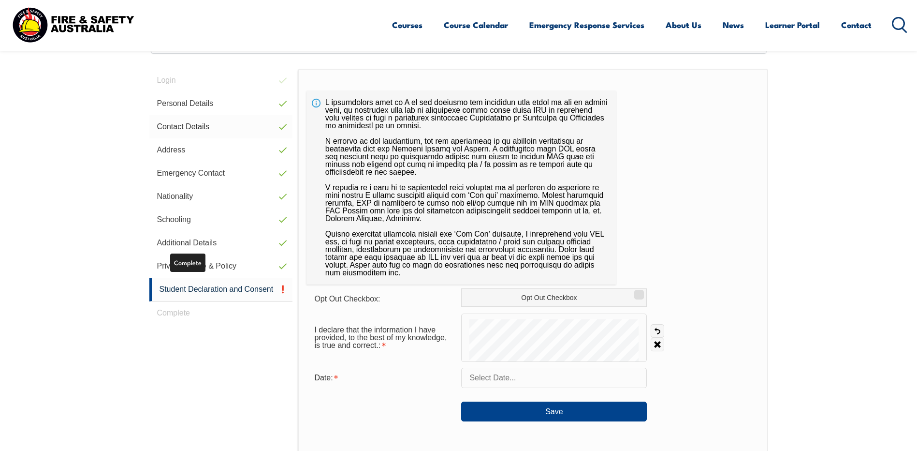
scroll to position [264, 0]
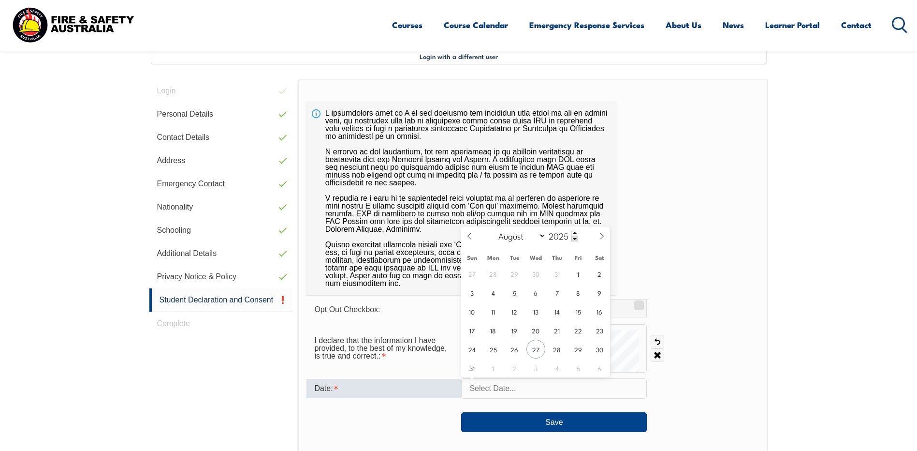
click at [508, 390] on input "text" at bounding box center [554, 388] width 186 height 20
click at [531, 347] on span "27" at bounding box center [536, 348] width 19 height 19
type input "August 27, 2025"
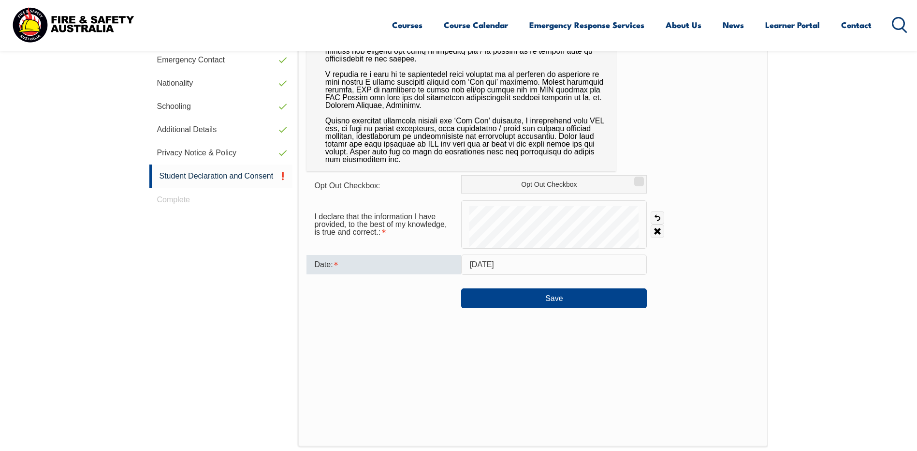
scroll to position [409, 0]
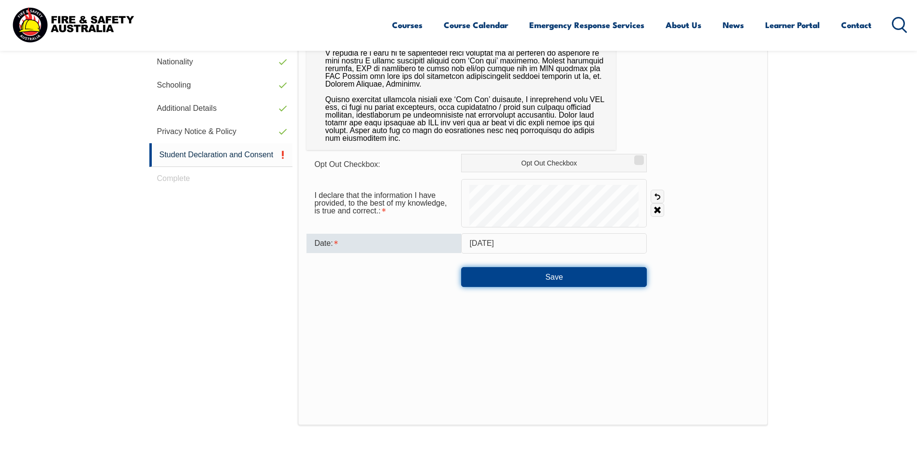
click at [543, 282] on button "Save" at bounding box center [554, 276] width 186 height 19
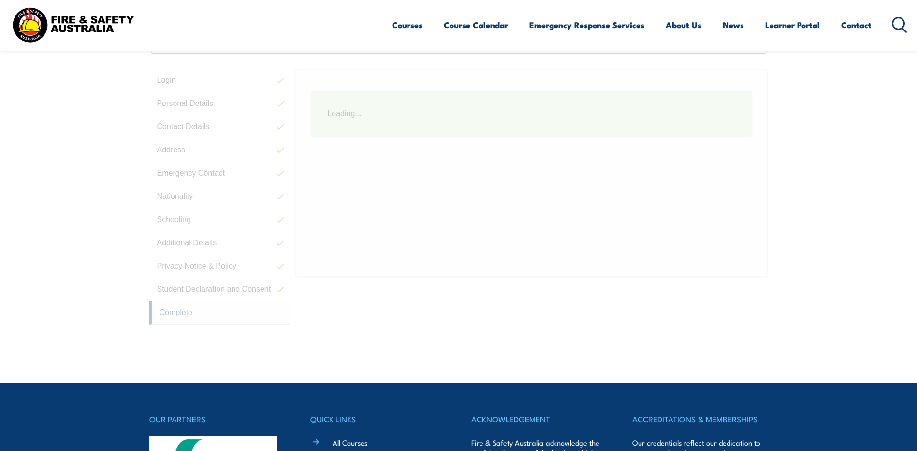
scroll to position [264, 0]
